Goal: Use online tool/utility: Utilize a website feature to perform a specific function

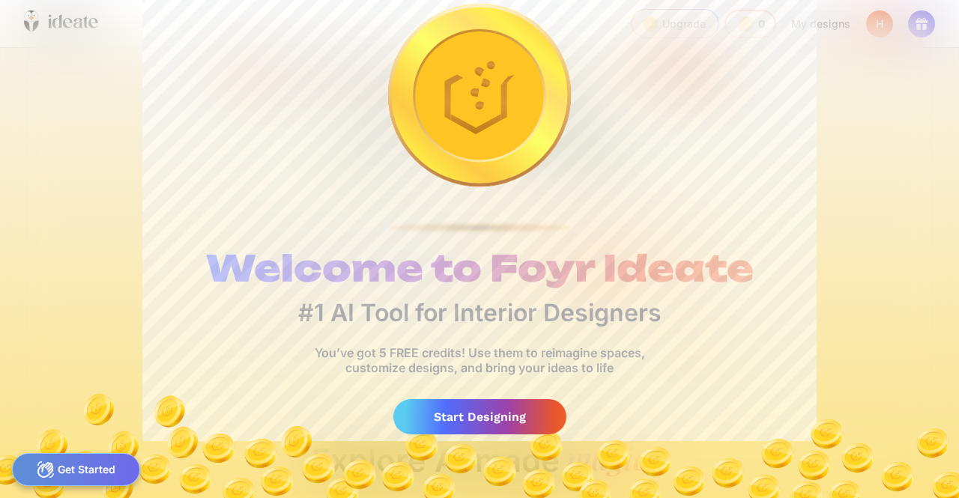
click at [490, 386] on img at bounding box center [479, 440] width 959 height 115
click at [454, 440] on img at bounding box center [479, 440] width 959 height 115
click at [451, 425] on div "Start Designing" at bounding box center [479, 416] width 173 height 35
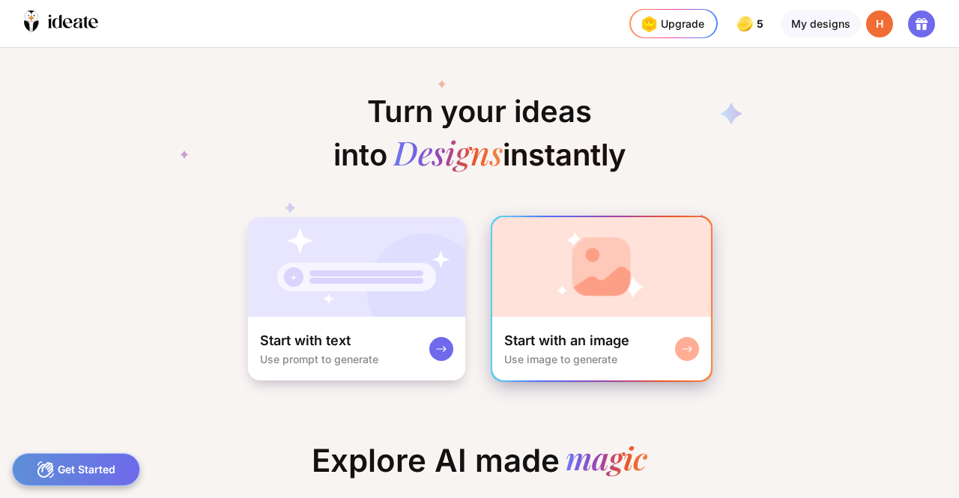
click at [562, 315] on img at bounding box center [601, 267] width 219 height 100
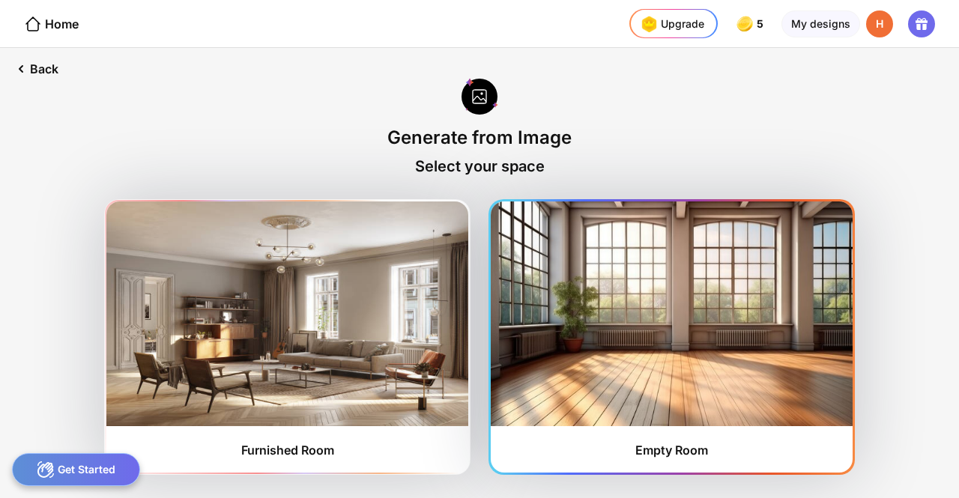
click at [544, 320] on img at bounding box center [671, 313] width 362 height 225
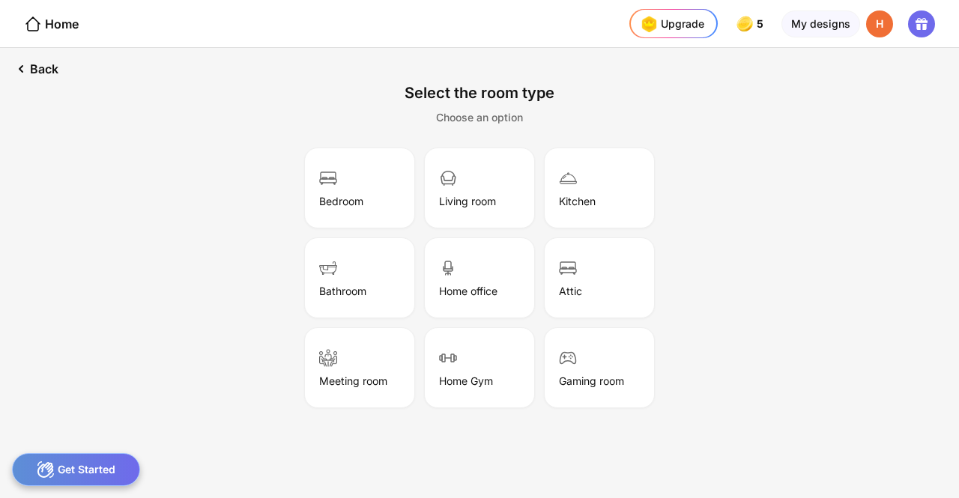
click at [544, 320] on div "Bedroom Living room Kitchen Bathroom Home office Attic Meeting room Home Gym Ga…" at bounding box center [479, 278] width 383 height 261
click at [371, 207] on div "Bedroom" at bounding box center [359, 188] width 105 height 75
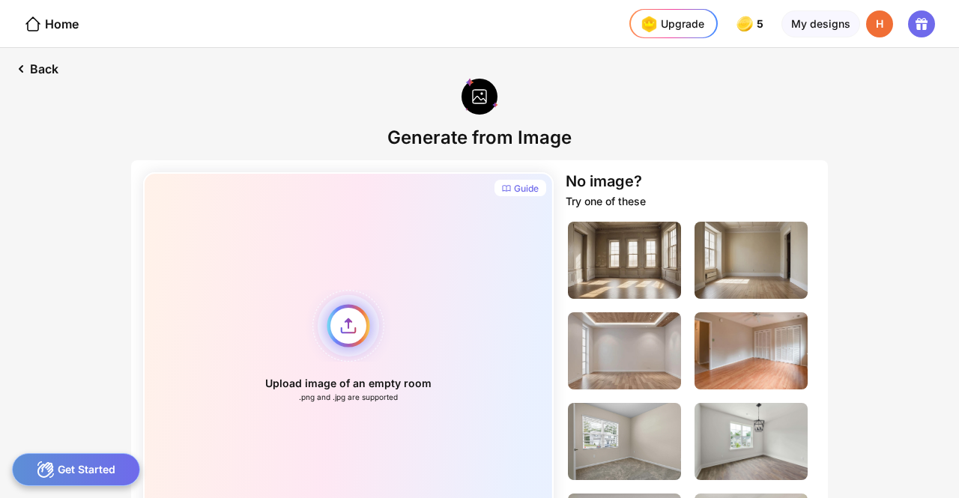
click at [335, 344] on div "Upload image of an empty room .png and .jpg are supported" at bounding box center [348, 345] width 410 height 347
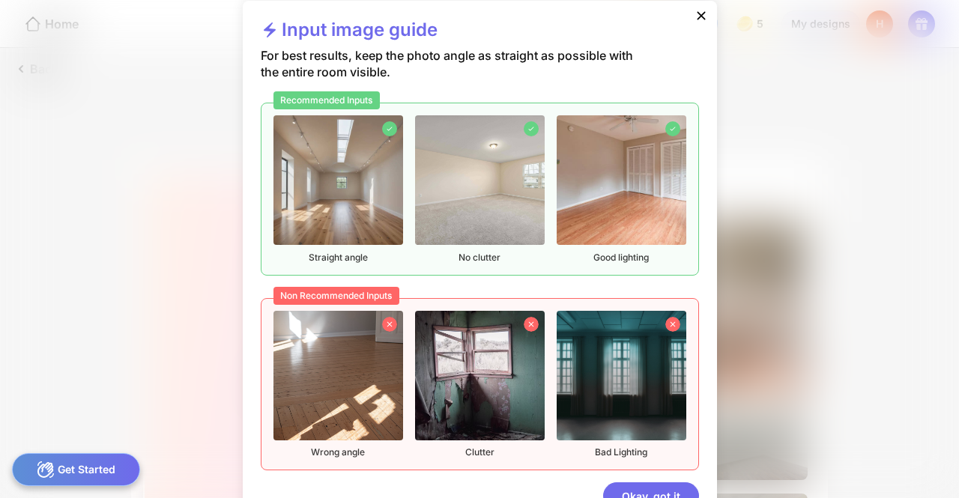
click at [347, 335] on img at bounding box center [338, 376] width 130 height 130
click at [643, 492] on div "Okay, got it" at bounding box center [651, 495] width 96 height 27
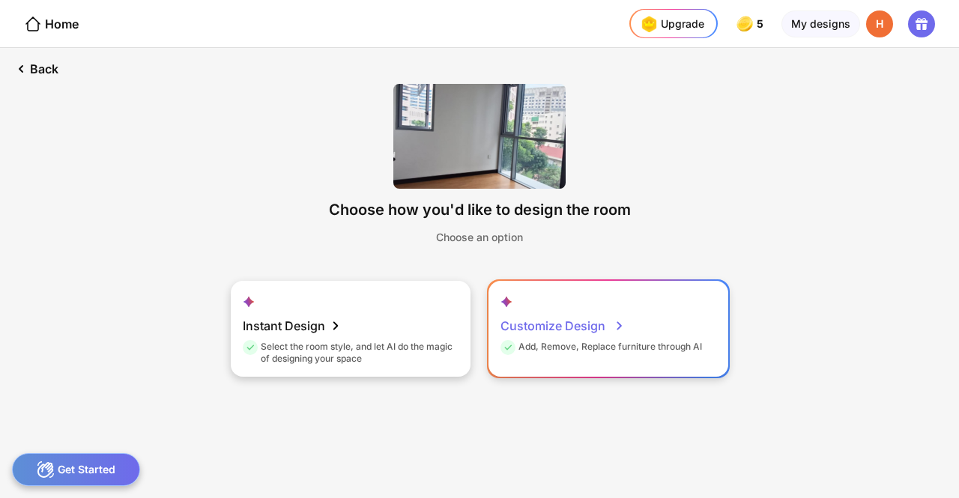
click at [520, 314] on div "Customize Design" at bounding box center [562, 326] width 124 height 30
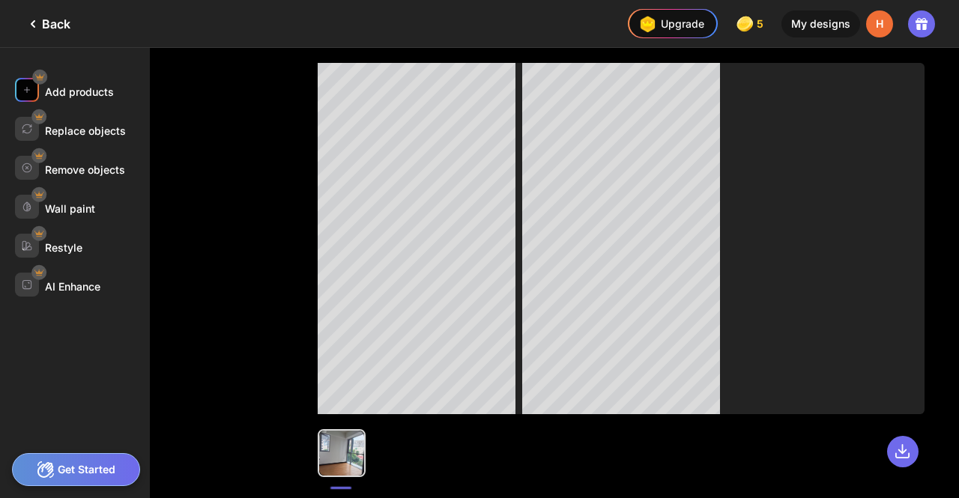
click at [71, 101] on div "Add products" at bounding box center [82, 90] width 135 height 24
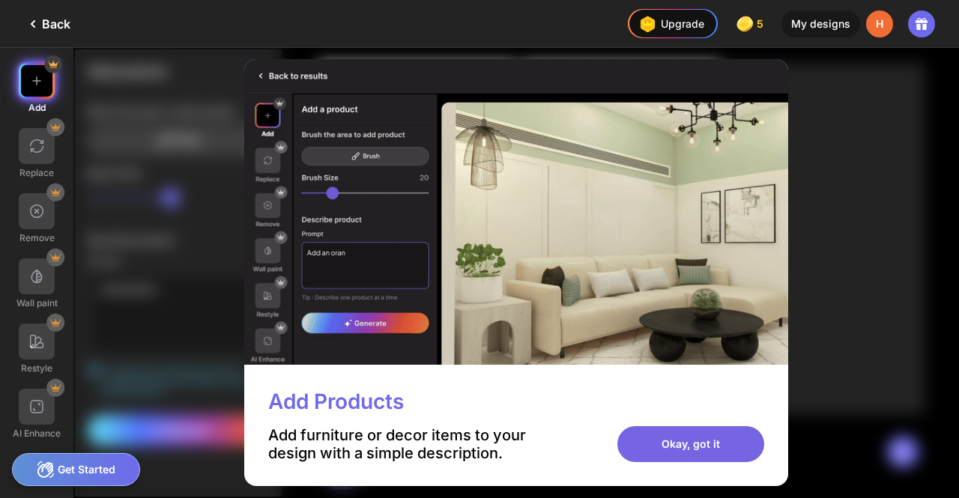
click at [702, 448] on div "Okay, got it" at bounding box center [690, 444] width 147 height 36
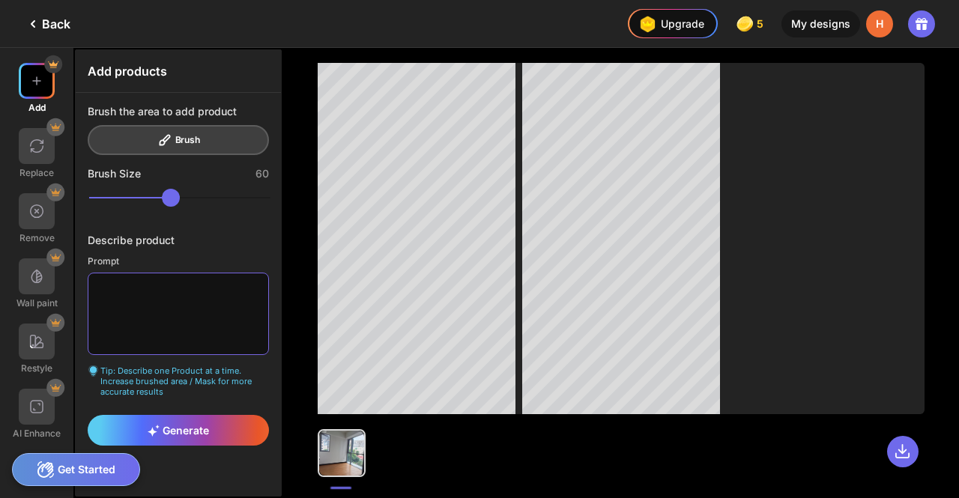
click at [180, 320] on textarea at bounding box center [178, 314] width 181 height 82
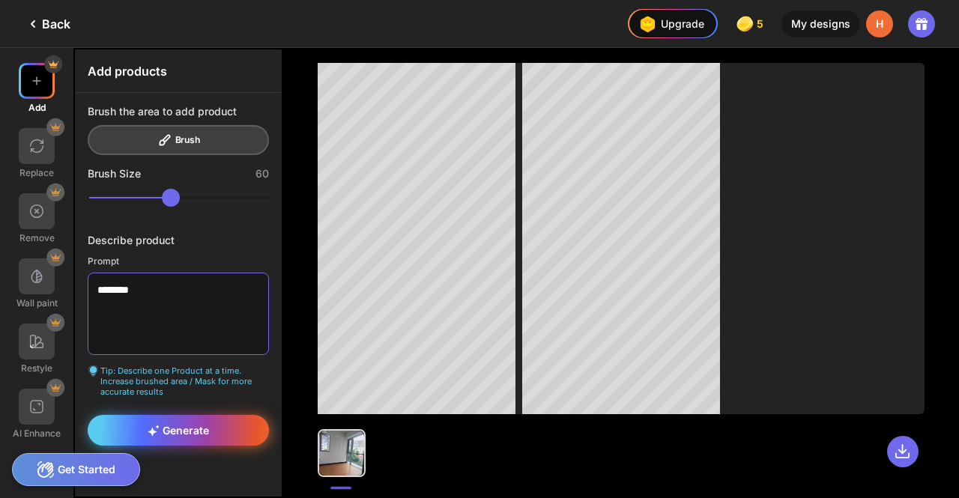
type textarea "********"
click at [208, 415] on div "Generate" at bounding box center [178, 430] width 181 height 31
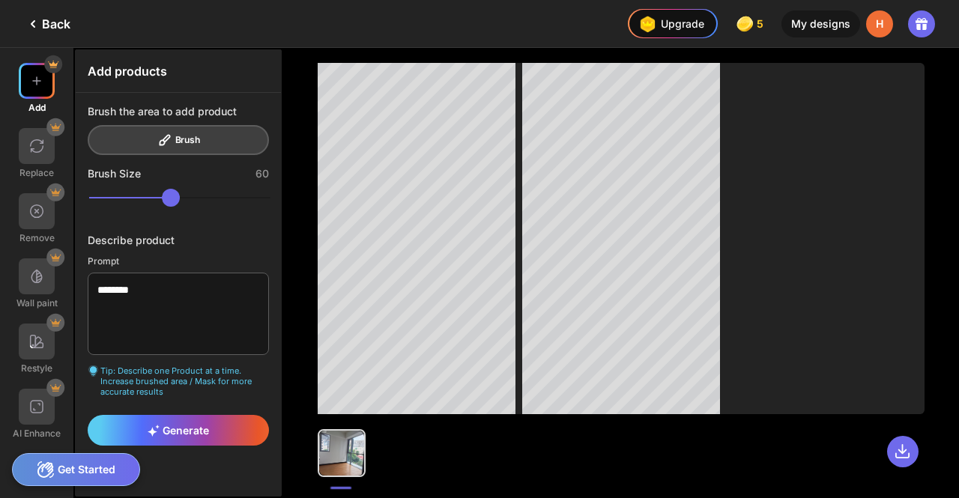
click at [195, 140] on div "Brush the area to add product Brush" at bounding box center [178, 130] width 181 height 50
click at [195, 431] on span "Generate" at bounding box center [178, 430] width 61 height 13
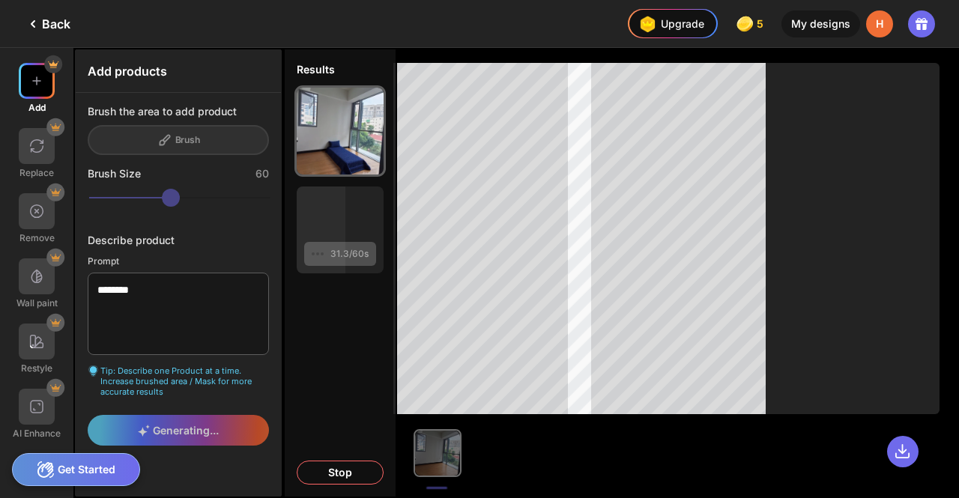
scroll to position [0, 3]
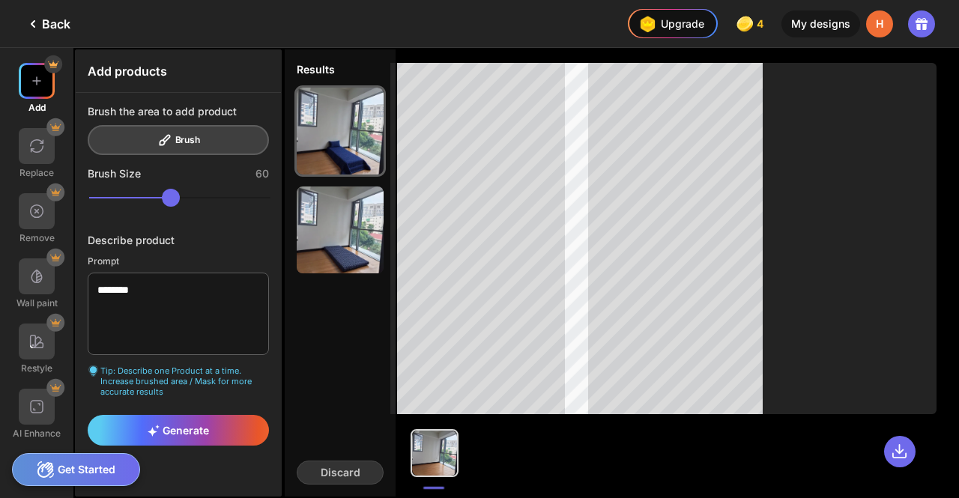
click at [84, 270] on div "Brush the area to add product Brush Brush Size 60 Describe product Prompt *****…" at bounding box center [178, 275] width 205 height 365
click at [198, 140] on div "Brush the area to add product Brush" at bounding box center [178, 130] width 181 height 50
click at [46, 149] on div at bounding box center [37, 146] width 36 height 36
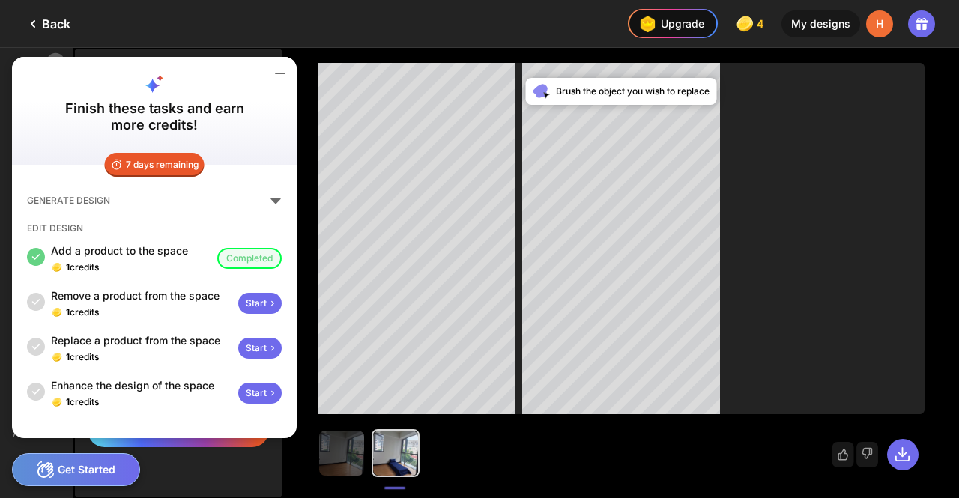
scroll to position [0, 0]
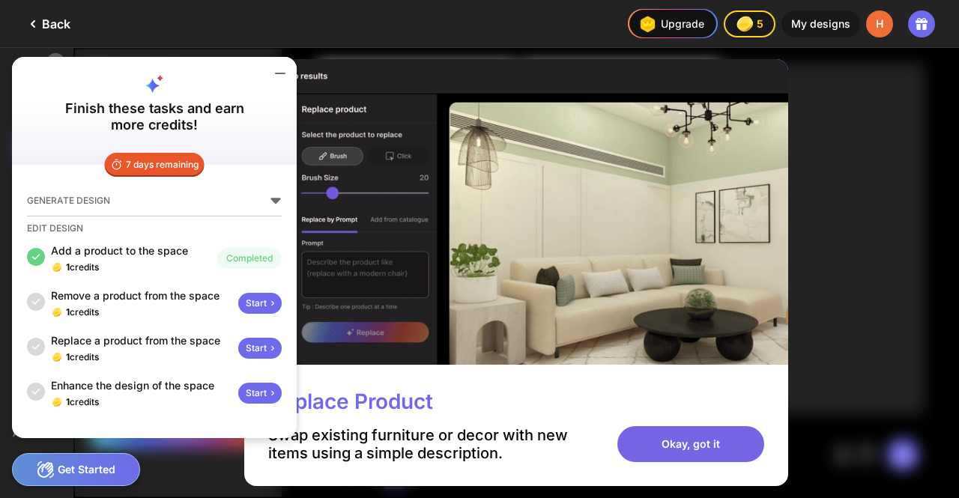
click at [662, 449] on div "Okay, got it" at bounding box center [690, 444] width 147 height 36
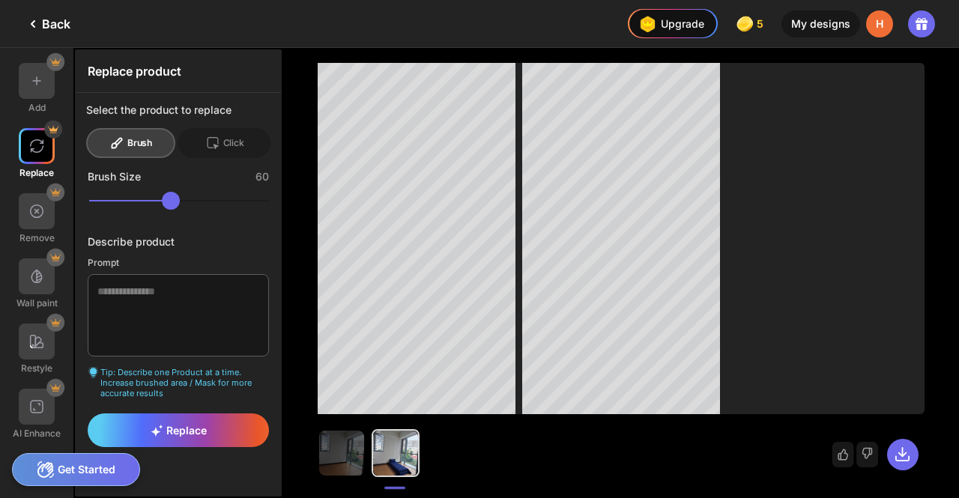
click at [316, 242] on div "Improve my results" at bounding box center [620, 273] width 675 height 450
click at [48, 212] on div at bounding box center [37, 211] width 36 height 36
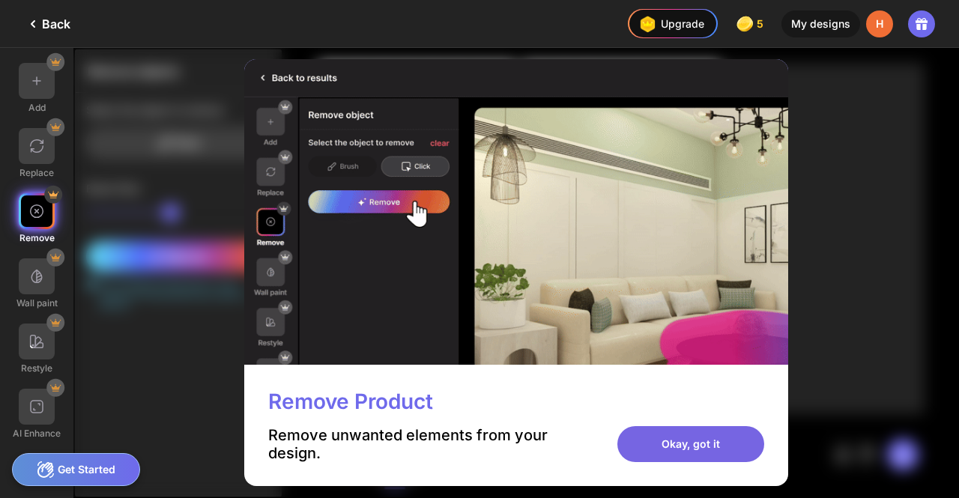
click at [667, 455] on div "Okay, got it" at bounding box center [690, 444] width 147 height 36
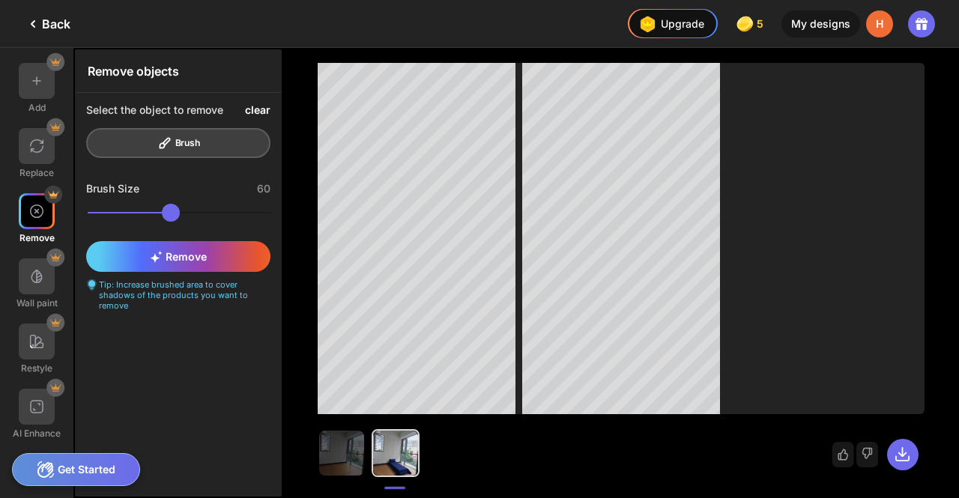
click at [262, 109] on div "clear" at bounding box center [257, 110] width 25 height 12
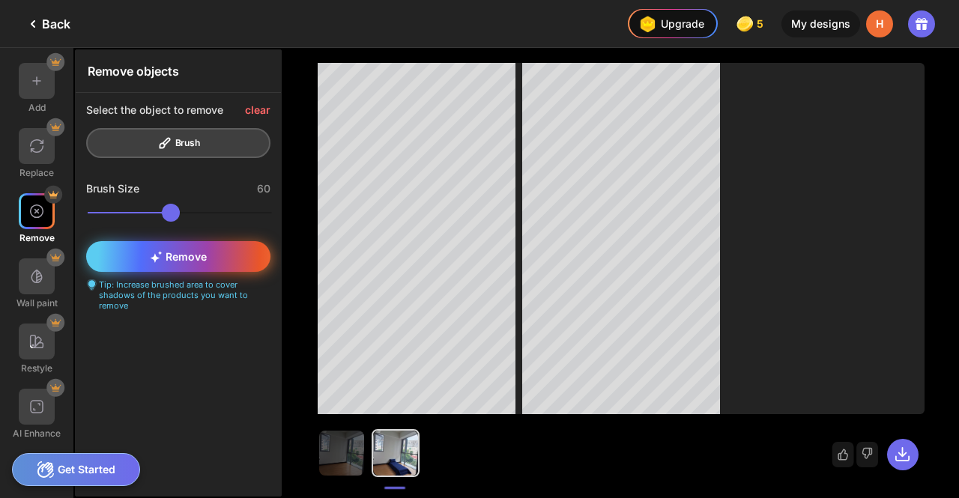
click at [220, 249] on div "Remove" at bounding box center [178, 256] width 184 height 31
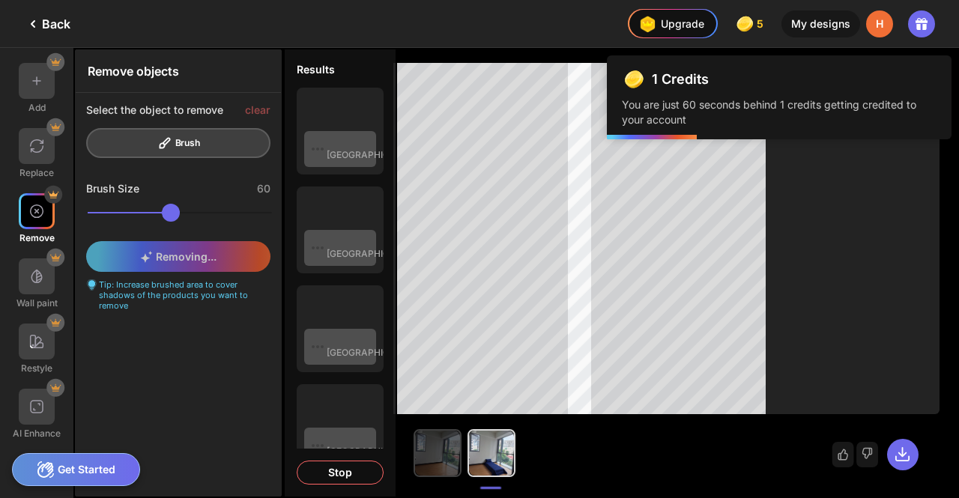
click at [455, 466] on img at bounding box center [437, 453] width 45 height 45
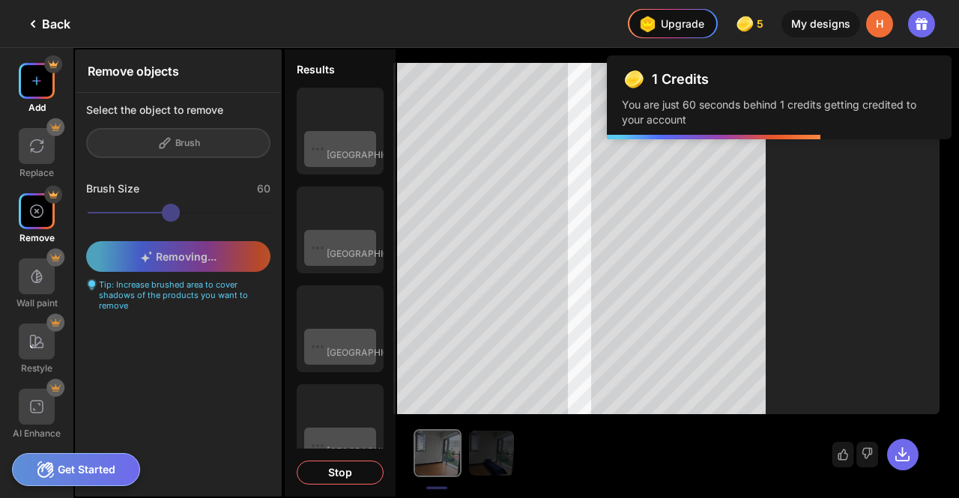
click at [25, 77] on div at bounding box center [37, 81] width 36 height 36
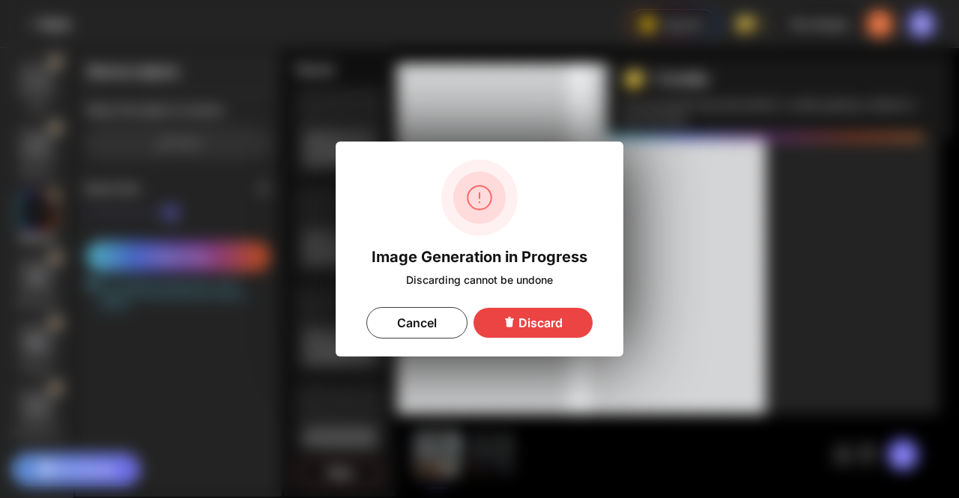
click at [493, 325] on div "Discard" at bounding box center [532, 323] width 119 height 30
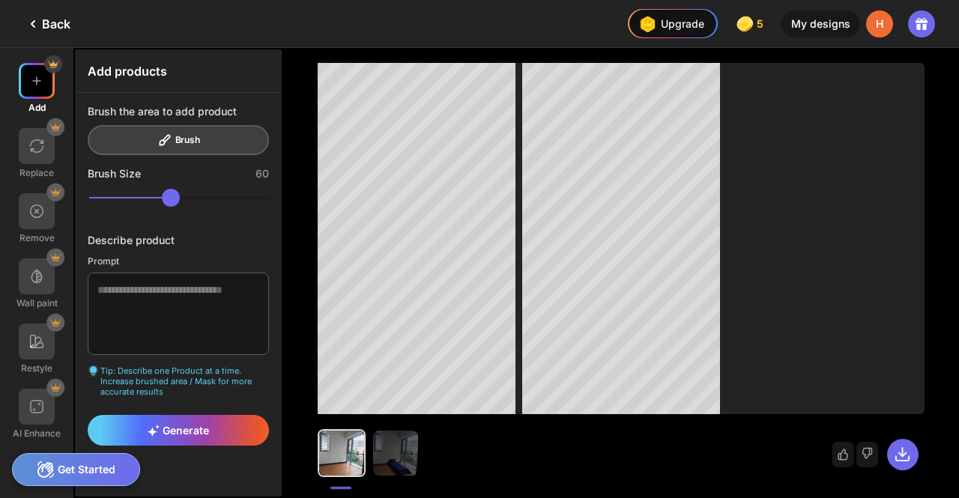
type input "**"
click at [156, 189] on input "range" at bounding box center [179, 198] width 181 height 18
click at [154, 306] on textarea at bounding box center [178, 314] width 181 height 82
click at [116, 297] on textarea "**********" at bounding box center [178, 314] width 181 height 82
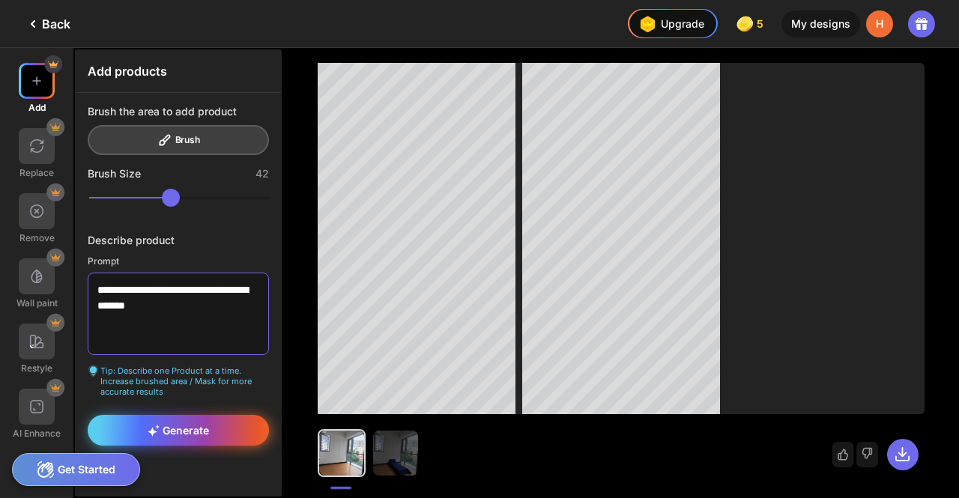
type textarea "**********"
click at [156, 425] on icon at bounding box center [154, 431] width 12 height 12
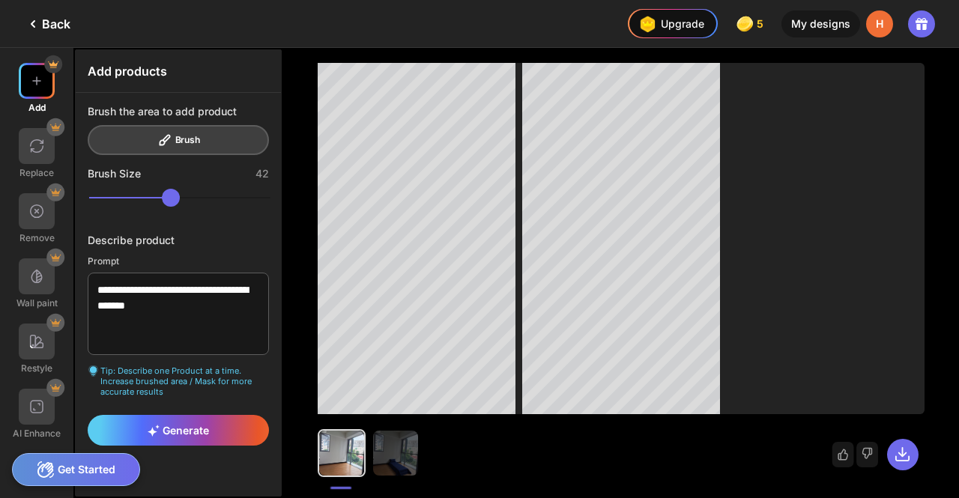
click at [213, 137] on div "Brush the area to add product Brush" at bounding box center [178, 130] width 181 height 50
click at [157, 425] on icon at bounding box center [154, 431] width 12 height 12
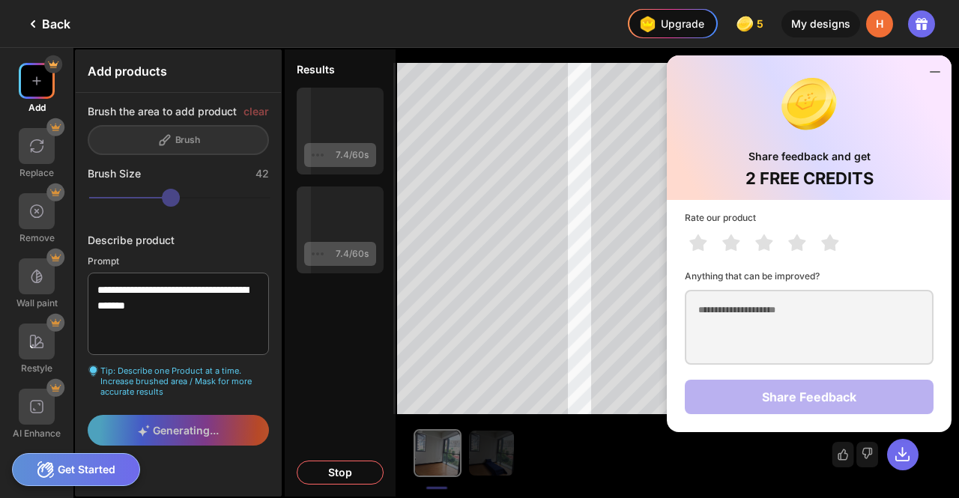
click at [940, 74] on icon at bounding box center [935, 72] width 18 height 18
